Goal: Check status

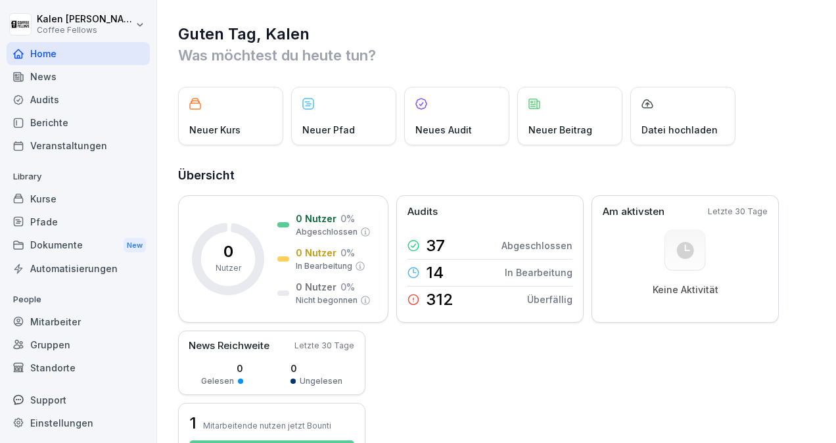
click at [62, 101] on div "Audits" at bounding box center [78, 99] width 143 height 23
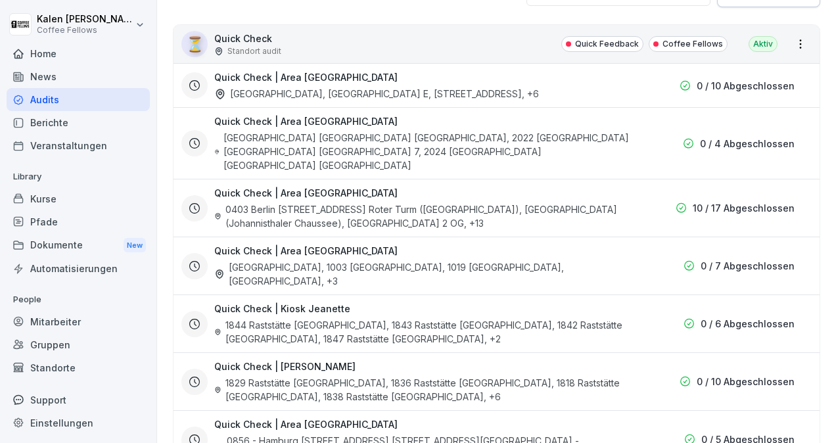
scroll to position [255, 0]
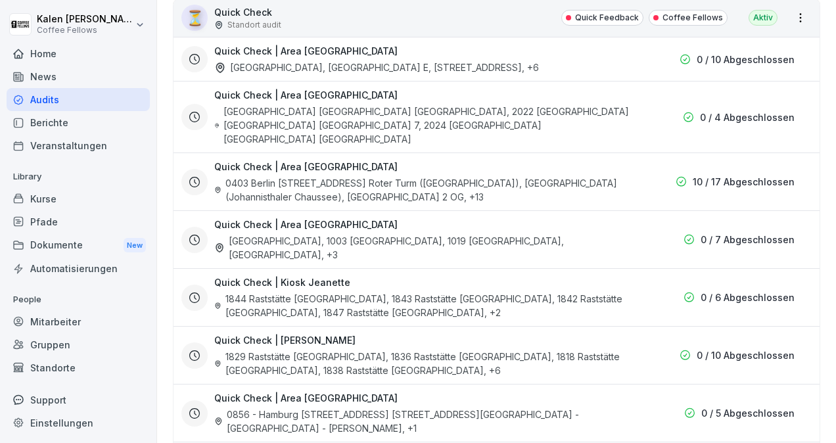
click at [363, 170] on div "Quick Check | Area [GEOGRAPHIC_DATA] 0403 Berlin [STREET_ADDRESS] Roter Turm ([…" at bounding box center [422, 182] width 416 height 44
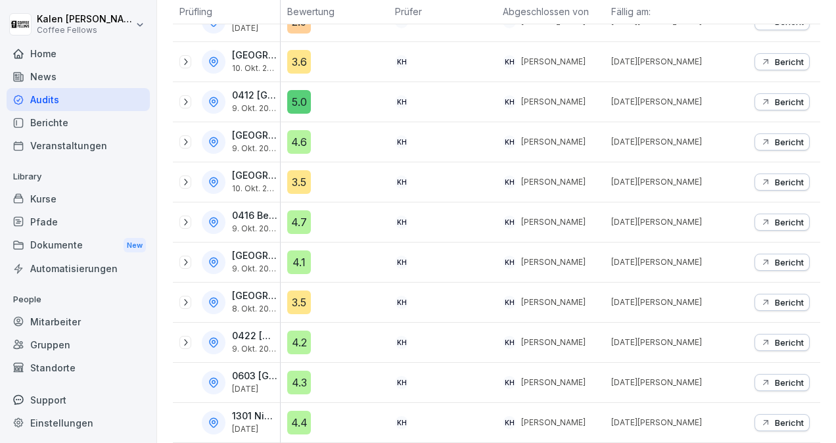
scroll to position [511, 0]
click at [185, 338] on icon at bounding box center [185, 342] width 11 height 11
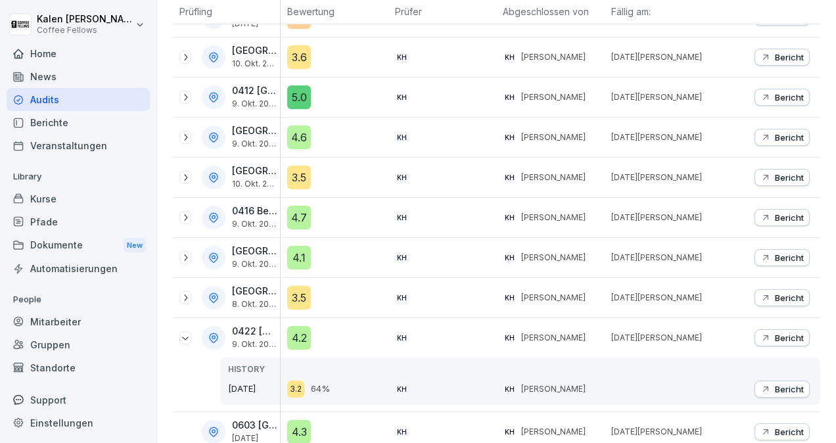
click at [775, 333] on p "Bericht" at bounding box center [789, 338] width 29 height 11
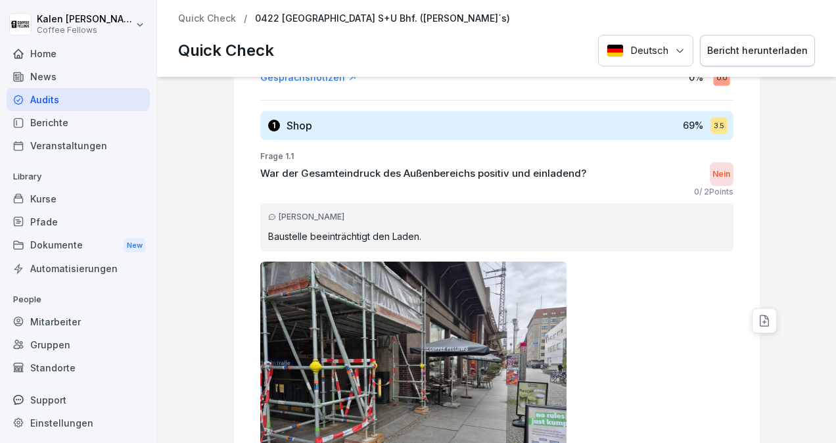
scroll to position [294, 0]
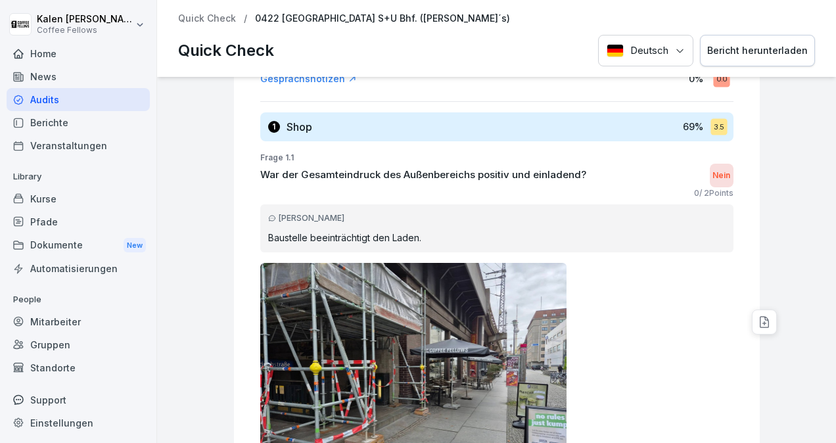
click at [206, 16] on p "Quick Check" at bounding box center [207, 18] width 58 height 11
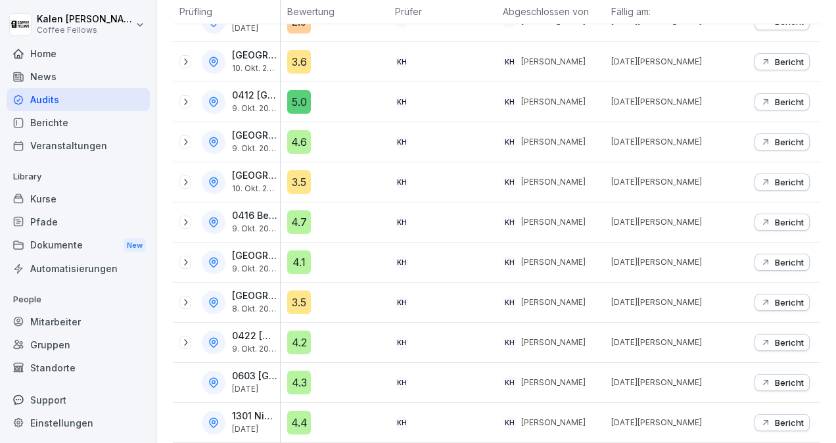
scroll to position [510, 0]
click at [184, 257] on icon at bounding box center [185, 262] width 11 height 11
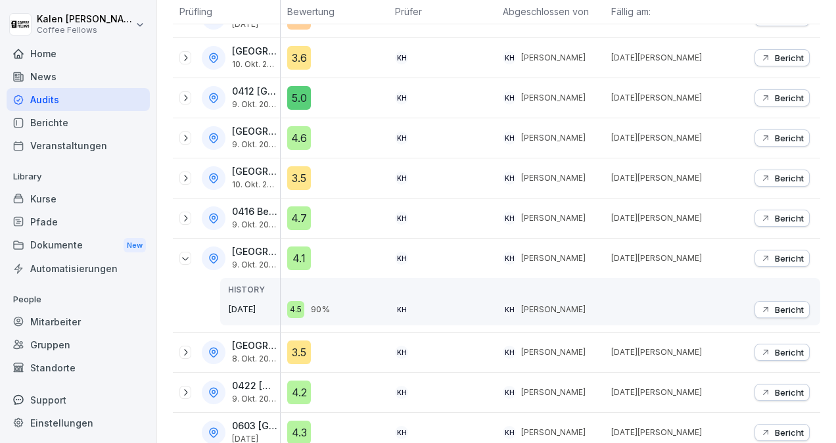
click at [775, 255] on p "Bericht" at bounding box center [789, 258] width 29 height 11
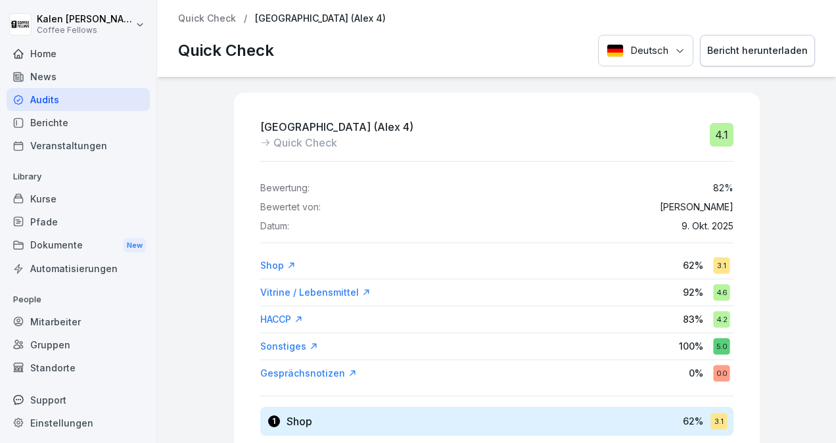
click at [193, 17] on p "Quick Check" at bounding box center [207, 18] width 58 height 11
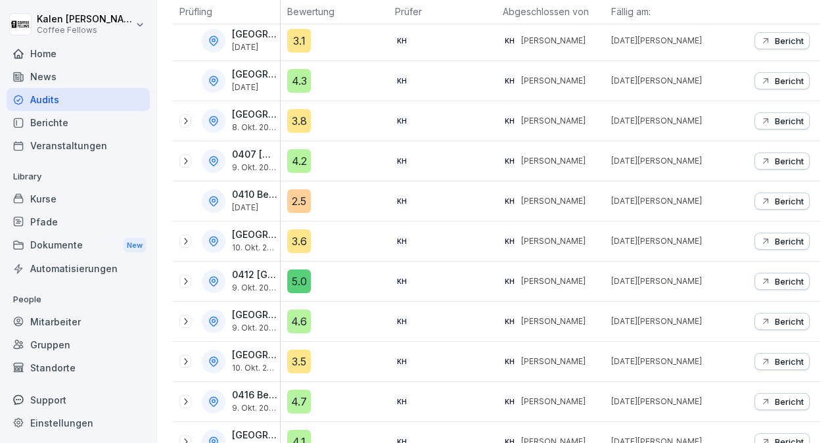
scroll to position [472, 0]
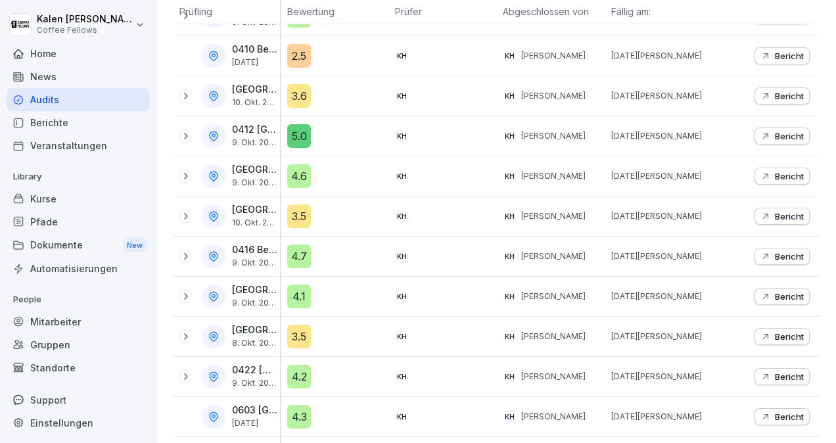
click at [188, 333] on icon at bounding box center [185, 336] width 11 height 11
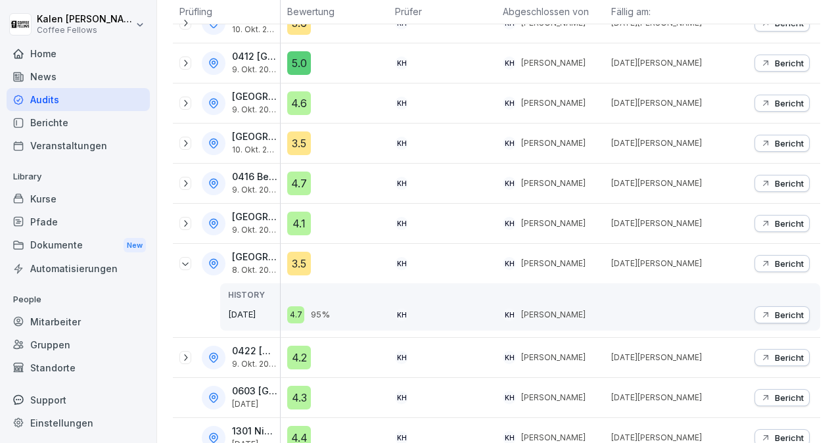
scroll to position [547, 0]
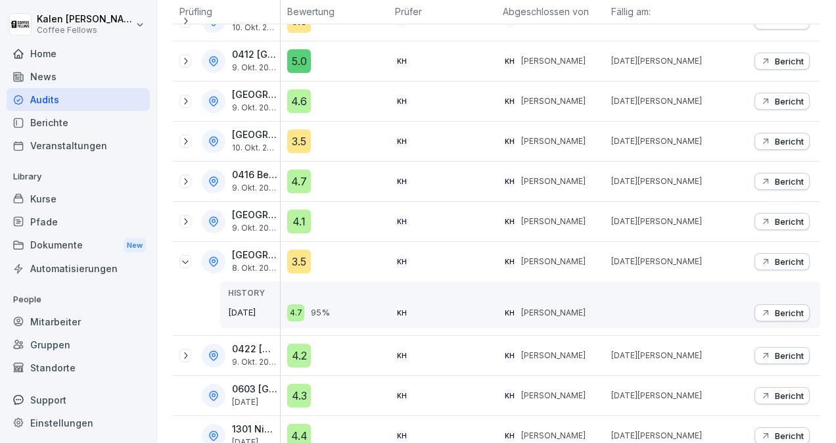
click at [780, 256] on p "Bericht" at bounding box center [789, 261] width 29 height 11
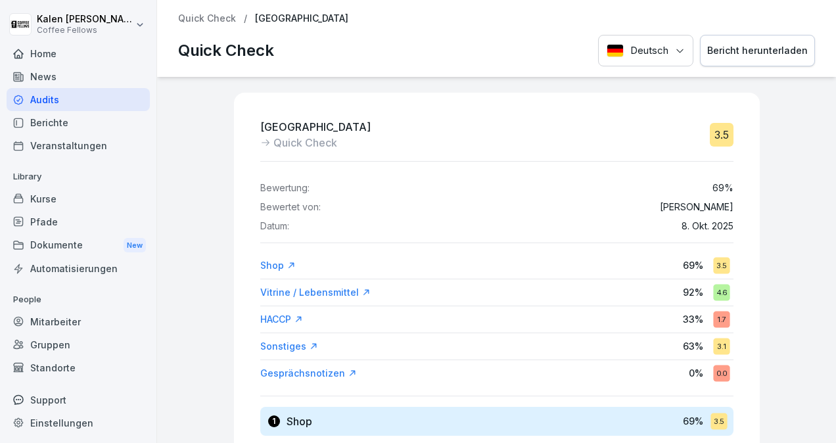
click at [195, 20] on p "Quick Check" at bounding box center [207, 18] width 58 height 11
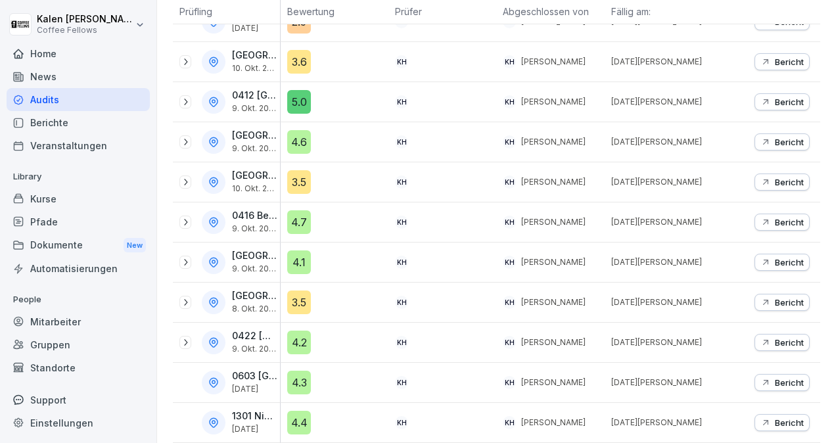
scroll to position [511, 0]
click at [183, 297] on icon at bounding box center [185, 302] width 11 height 11
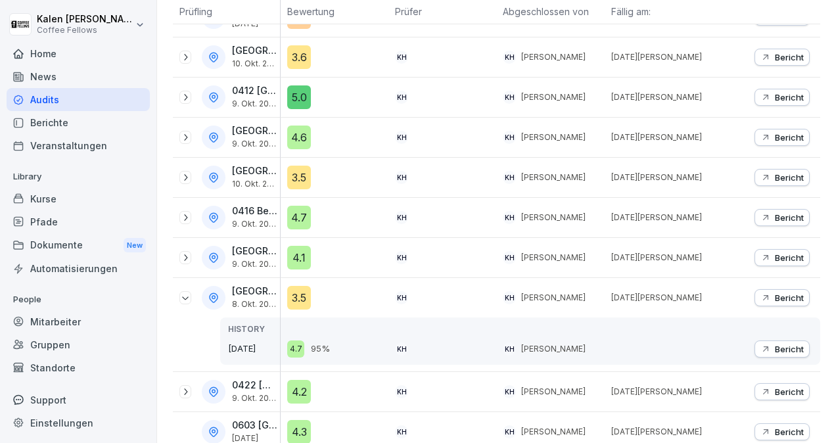
scroll to position [565, 0]
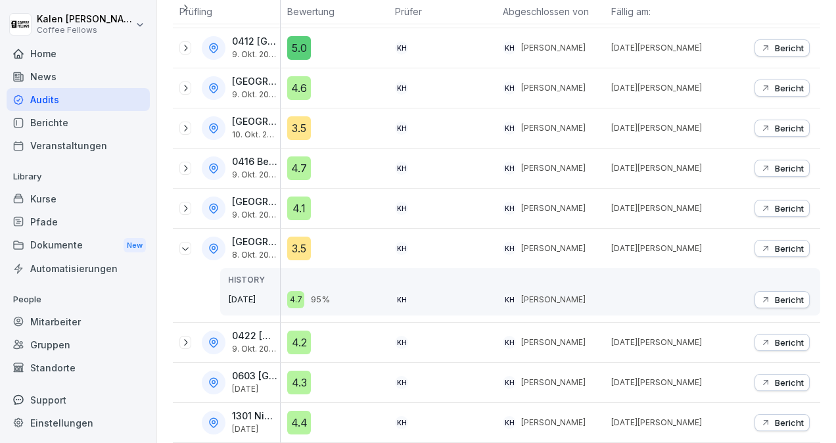
click at [776, 291] on button "Bericht" at bounding box center [782, 299] width 55 height 17
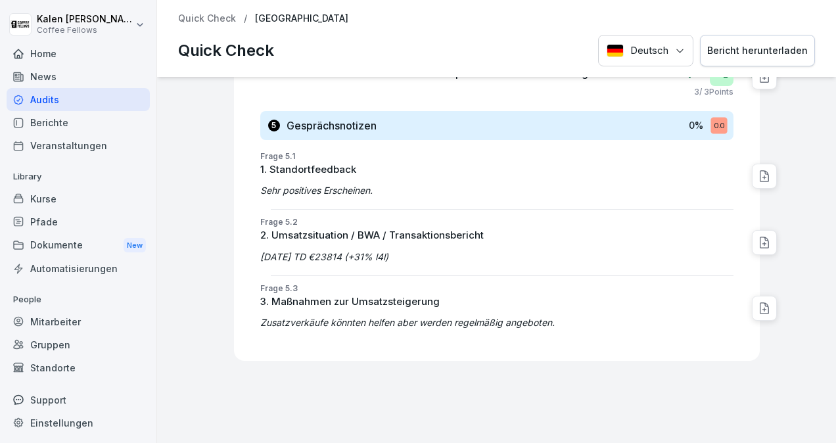
scroll to position [3061, 0]
